Goal: Understand process/instructions: Learn about a topic

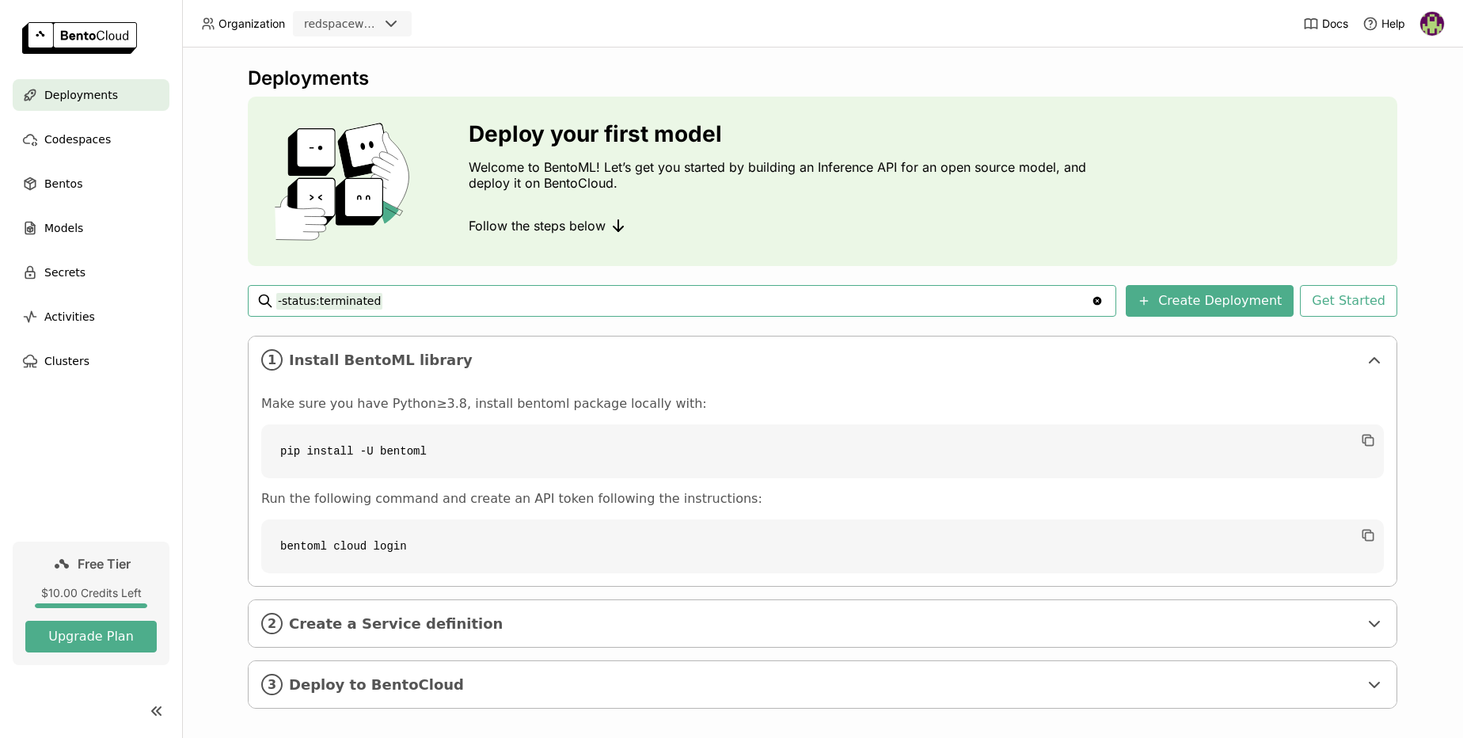
scroll to position [13, 0]
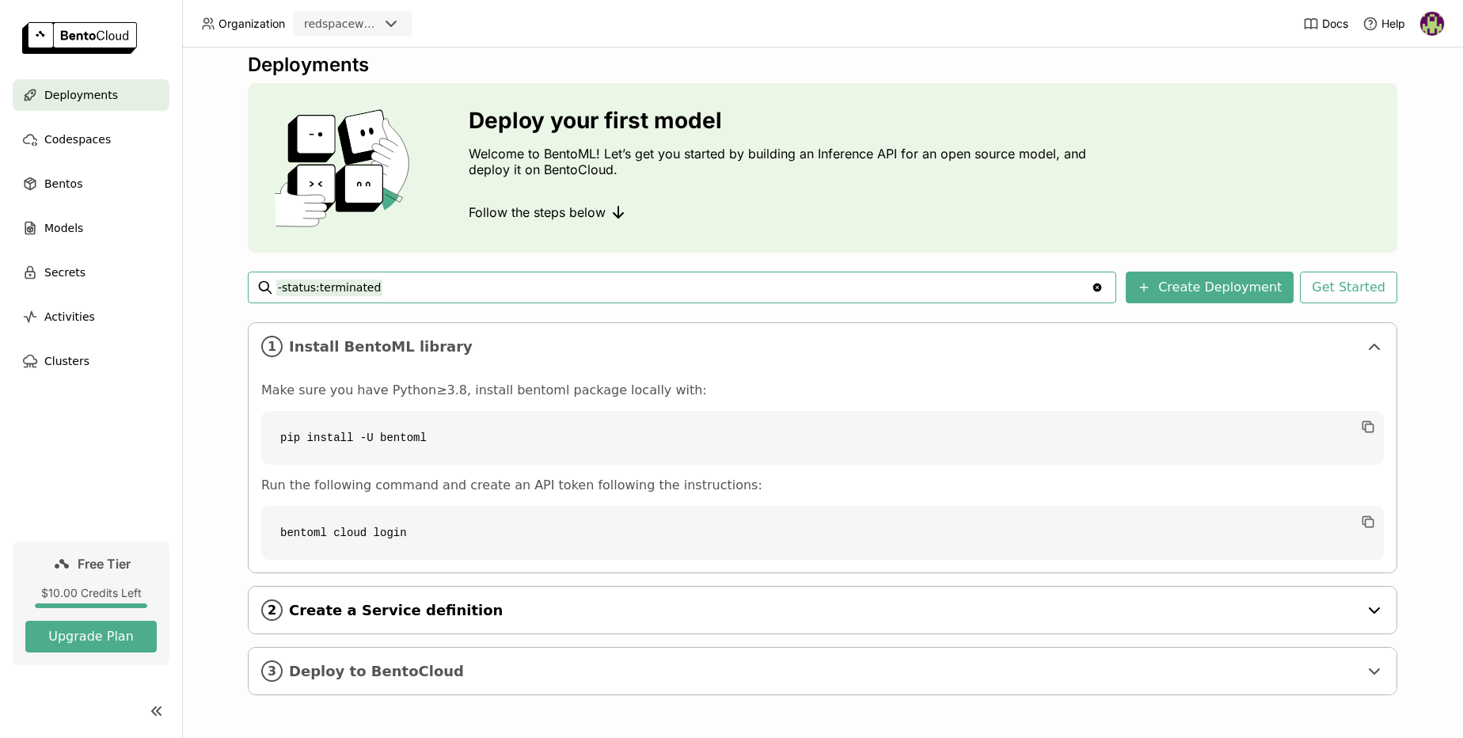
click at [372, 609] on span "Create a Service definition" at bounding box center [823, 610] width 1069 height 17
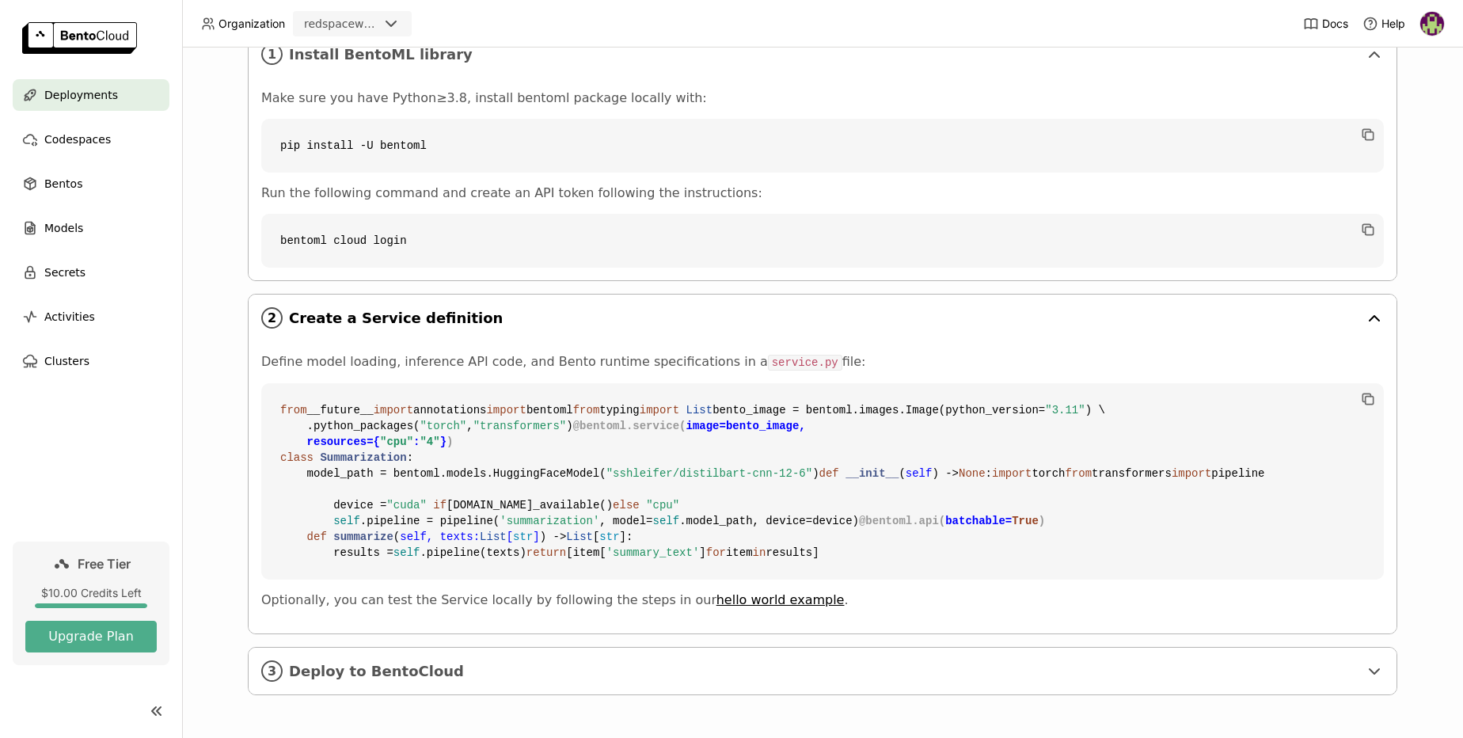
scroll to position [591, 0]
click at [420, 671] on span "Deploy to BentoCloud" at bounding box center [823, 670] width 1069 height 17
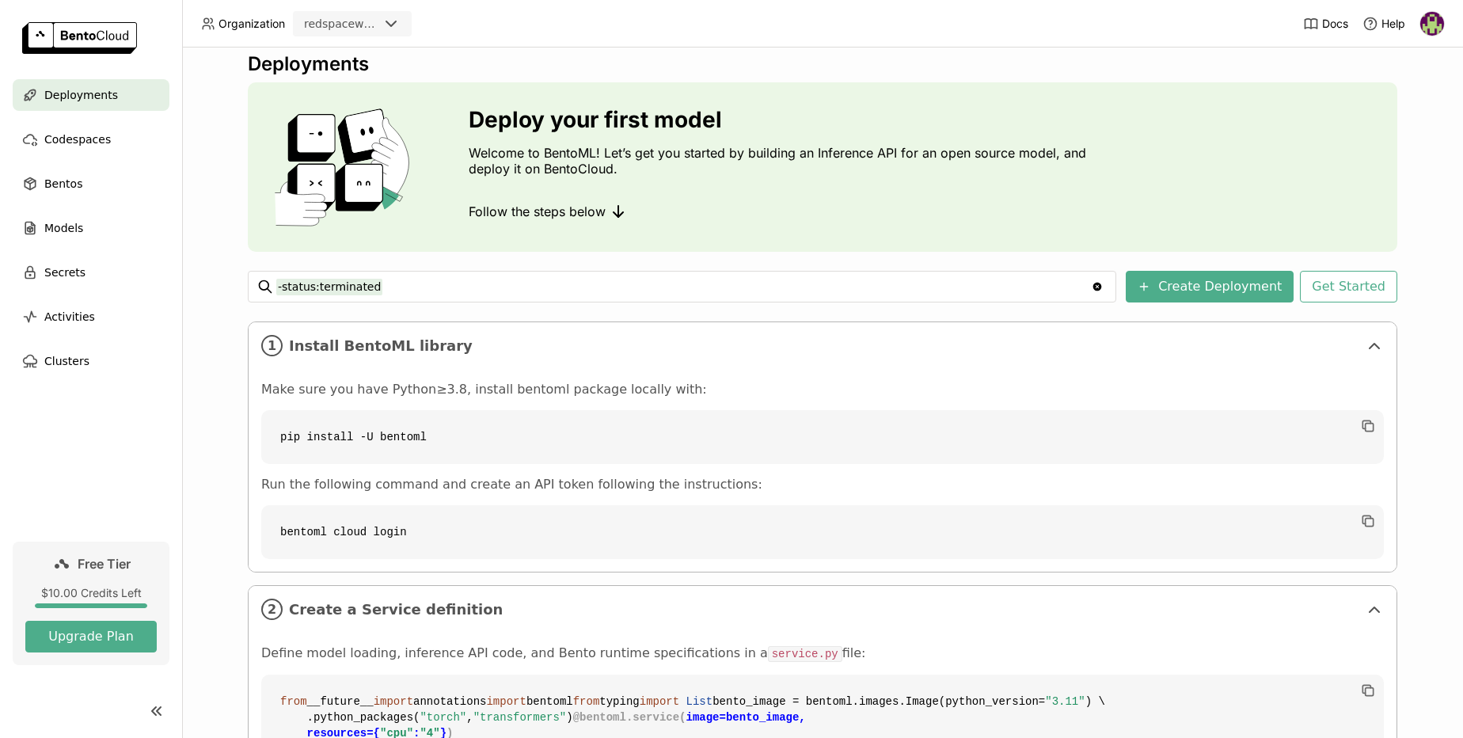
scroll to position [16, 0]
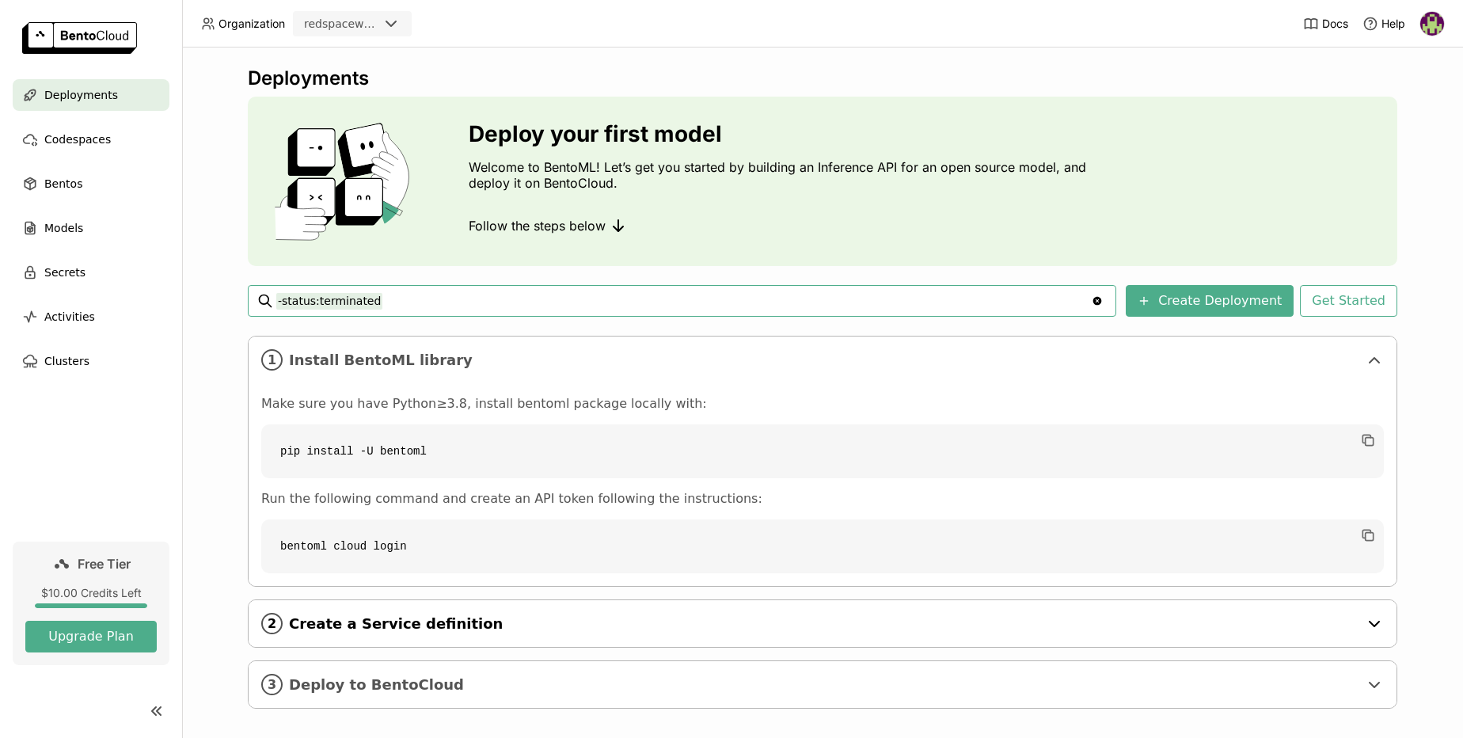
click at [382, 635] on div "2 Create a Service definition" at bounding box center [823, 623] width 1148 height 47
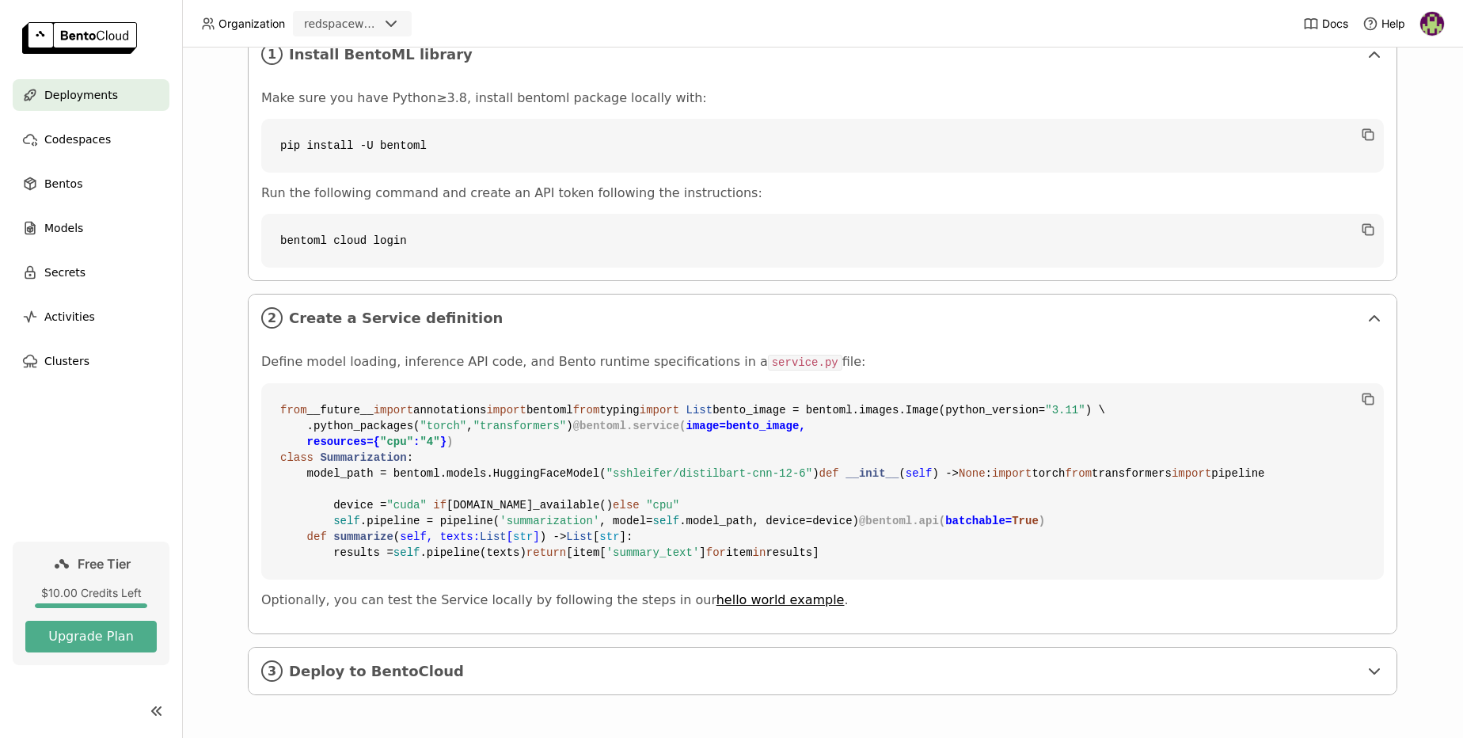
scroll to position [591, 0]
click at [75, 230] on span "Models" at bounding box center [63, 227] width 39 height 19
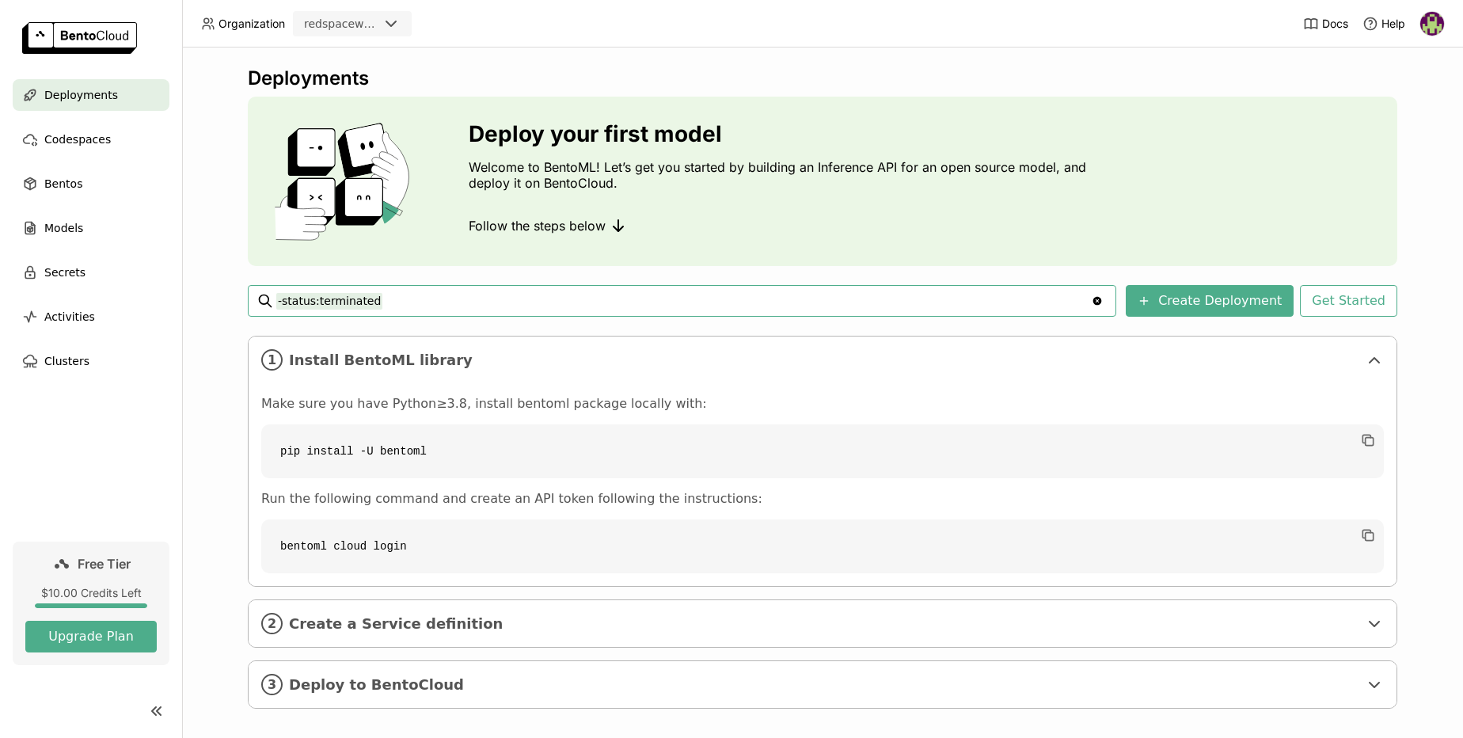
scroll to position [13, 0]
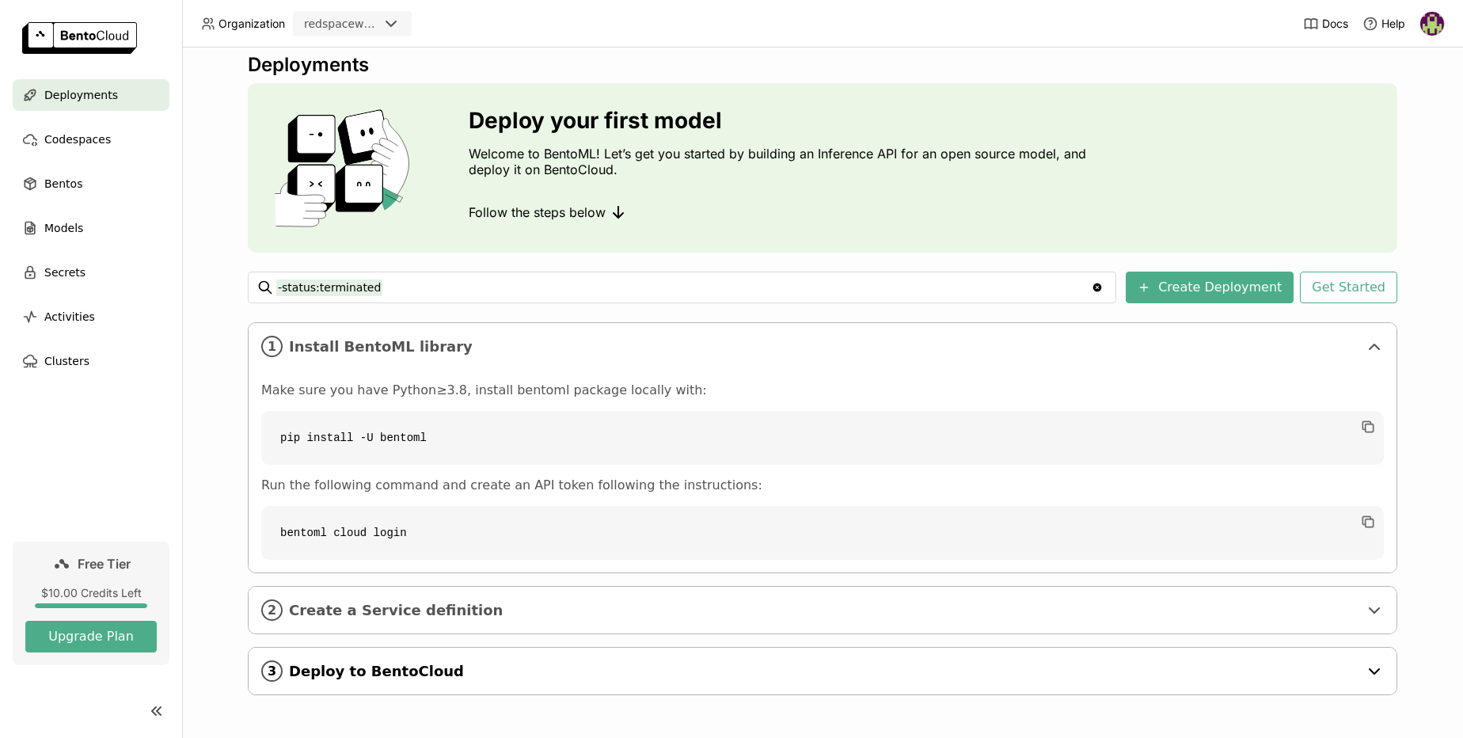
click at [402, 667] on span "Deploy to BentoCloud" at bounding box center [823, 670] width 1069 height 17
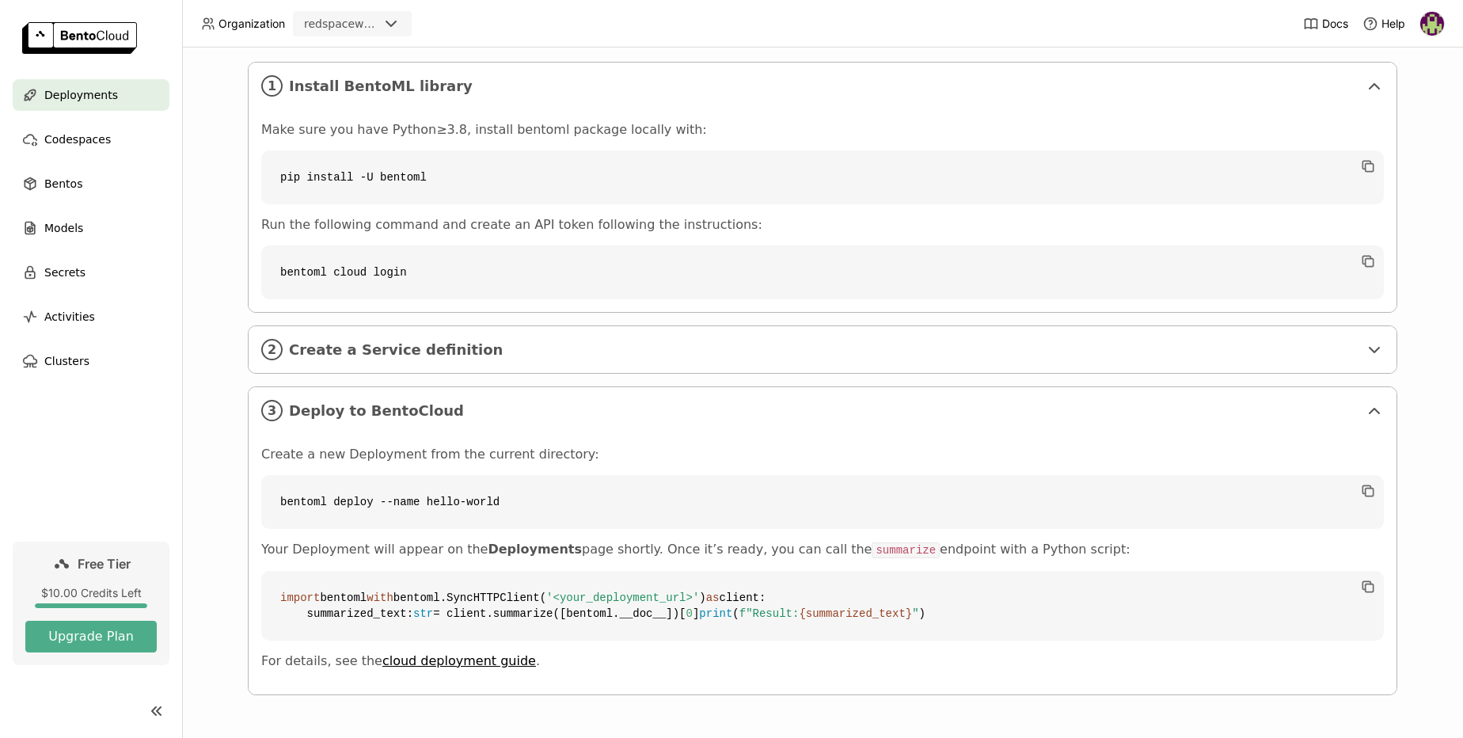
scroll to position [0, 0]
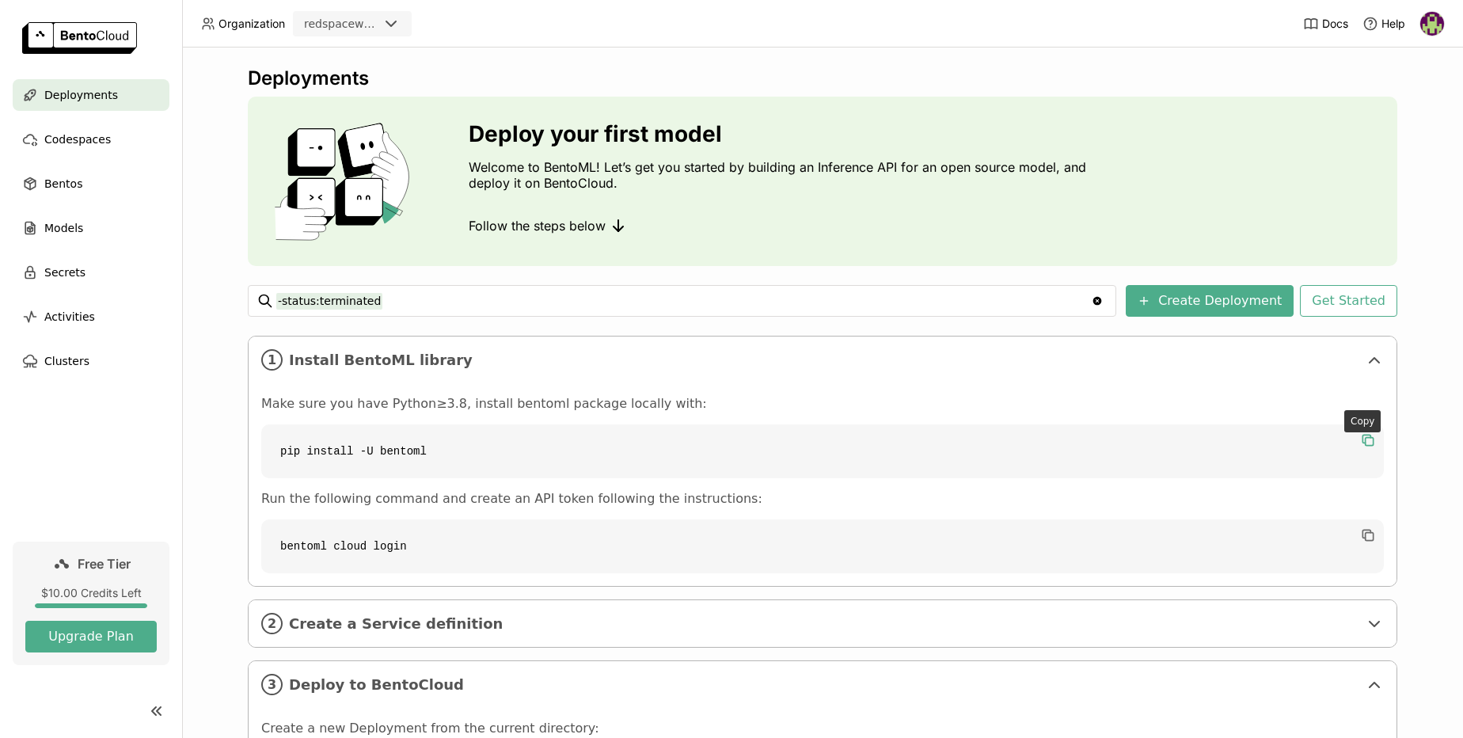
click at [1360, 440] on icon "button" at bounding box center [1368, 440] width 16 height 16
click at [1360, 530] on icon "button" at bounding box center [1368, 535] width 16 height 16
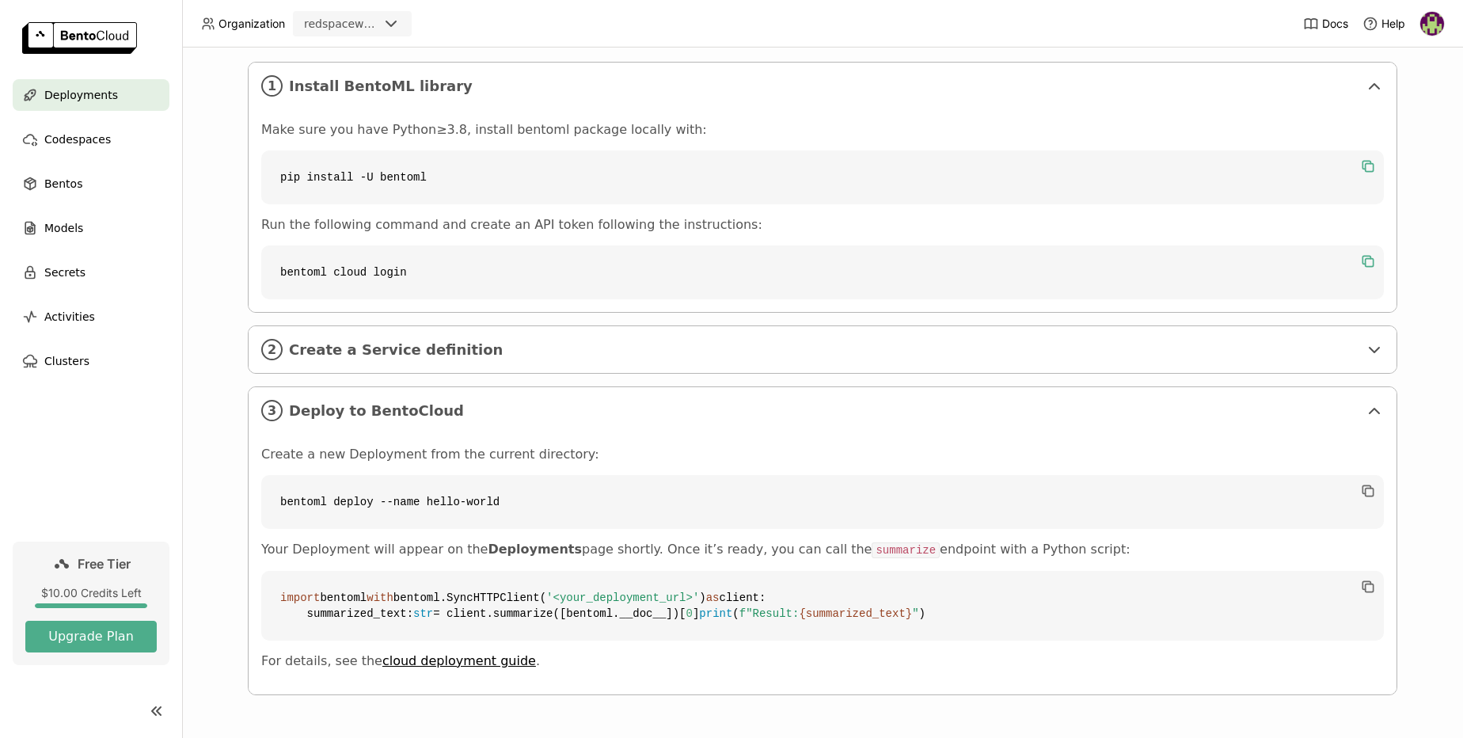
scroll to position [303, 0]
click at [446, 341] on span "Create a Service definition" at bounding box center [823, 349] width 1069 height 17
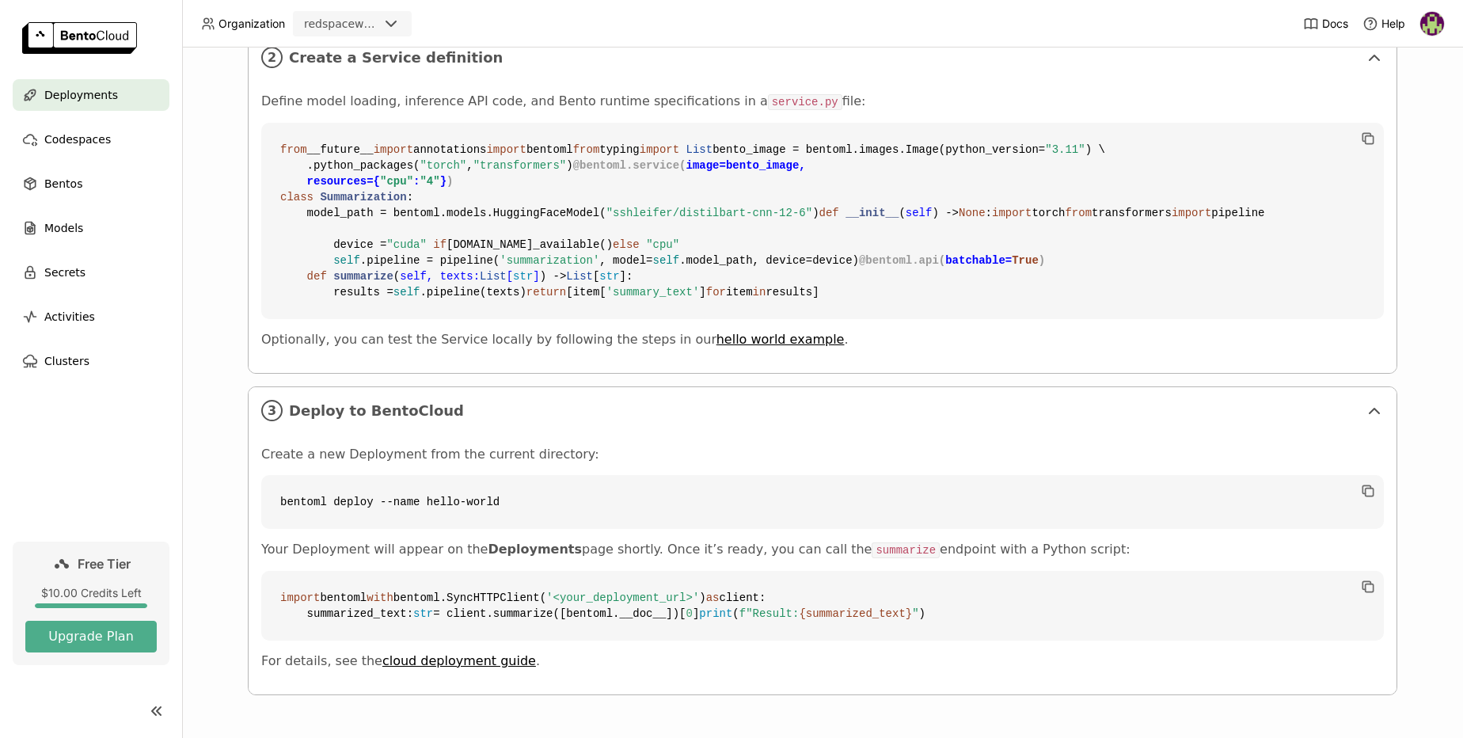
scroll to position [900, 0]
click at [716, 332] on link "hello world example" at bounding box center [780, 339] width 128 height 15
